Goal: Task Accomplishment & Management: Manage account settings

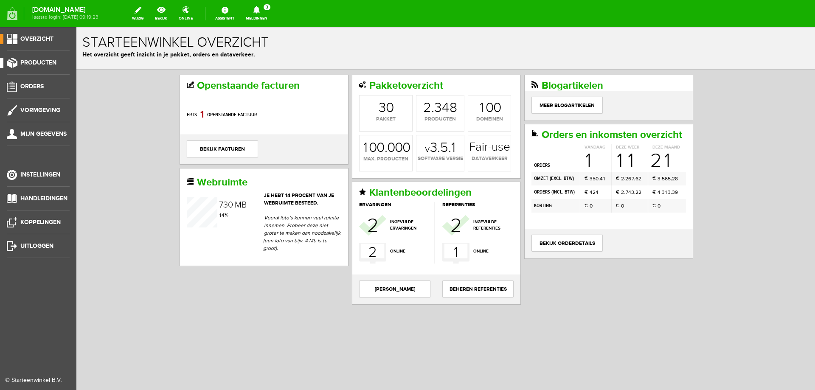
click at [34, 64] on span "Producten" at bounding box center [38, 62] width 36 height 7
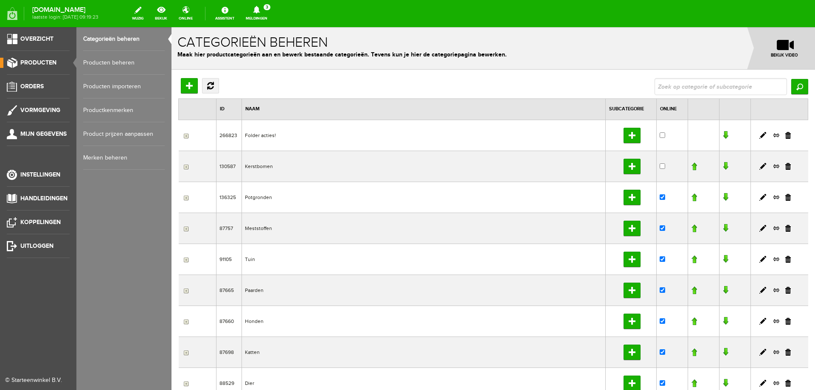
click at [94, 63] on link "Producten beheren" at bounding box center [123, 63] width 81 height 24
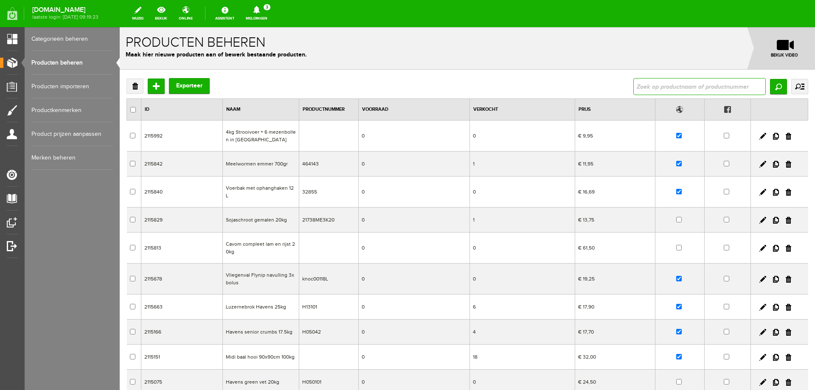
click at [674, 91] on input "text" at bounding box center [699, 86] width 132 height 17
type input "MIDI"
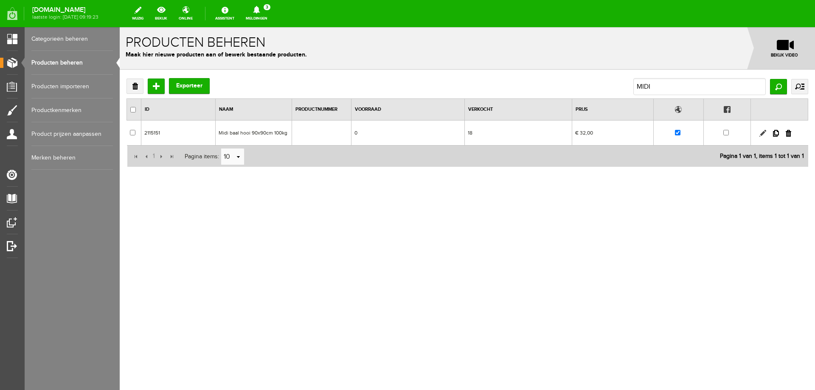
click at [760, 135] on link at bounding box center [762, 133] width 7 height 7
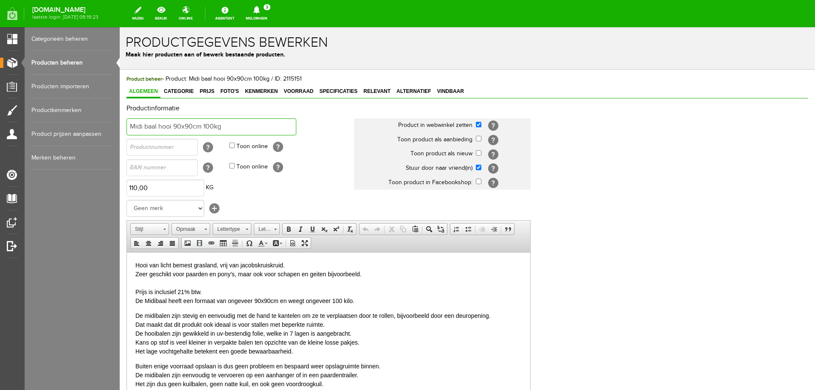
click at [178, 125] on input "Midi baal hooi 90x90cm 100kg" at bounding box center [211, 126] width 170 height 17
click at [223, 129] on input "Midi baal hooi 95 x 80cm 100kg" at bounding box center [211, 126] width 170 height 17
click at [225, 129] on input "Midi baal hooi 95 x 80cm 100kg" at bounding box center [211, 126] width 170 height 17
type input "Midi baal hooi 95 x 80cm"
click at [272, 20] on link "Meldingen 3 Nieuwe orders Er is een nieuwe order( #2574 ) geplaatst door [PERSO…" at bounding box center [257, 13] width 32 height 19
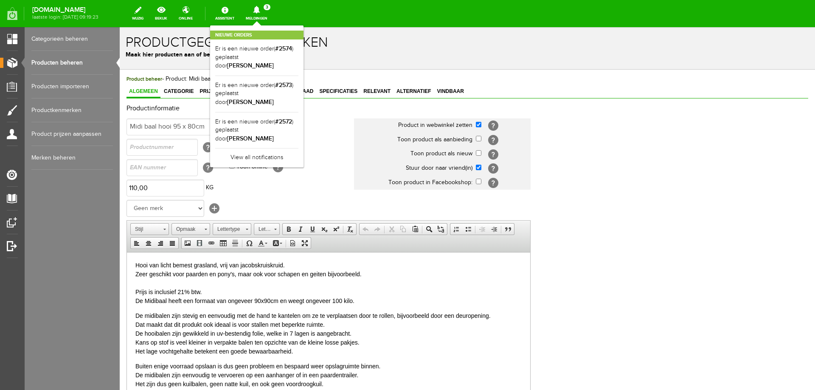
click at [428, 48] on h1 "Productgegevens bewerken" at bounding box center [467, 42] width 683 height 15
click at [639, 199] on div "Productinformatie Midi baal hooi 95 x 80cm Product in webwinkel zetten [?] Toon…" at bounding box center [467, 283] width 682 height 356
click at [657, 154] on div "Productinformatie Midi baal hooi 95 x 80cm Product in webwinkel zetten [?] Toon…" at bounding box center [467, 283] width 682 height 356
